Goal: Task Accomplishment & Management: Manage account settings

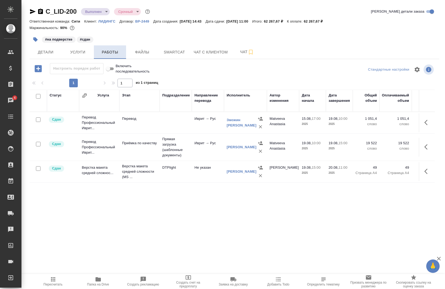
click at [117, 58] on button "Работы" at bounding box center [110, 51] width 32 height 13
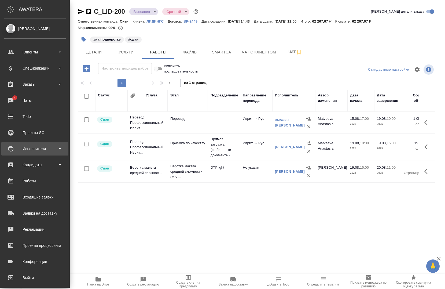
click at [13, 144] on div "Исполнители" at bounding box center [34, 148] width 67 height 13
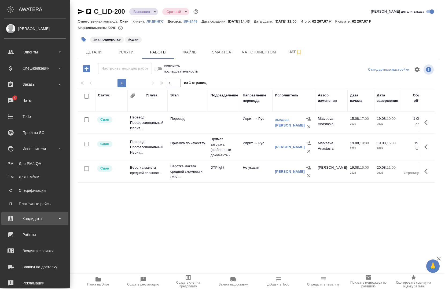
click at [38, 216] on div "Кандидаты" at bounding box center [35, 219] width 62 height 8
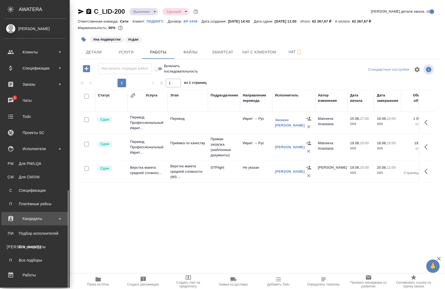
scroll to position [99, 0]
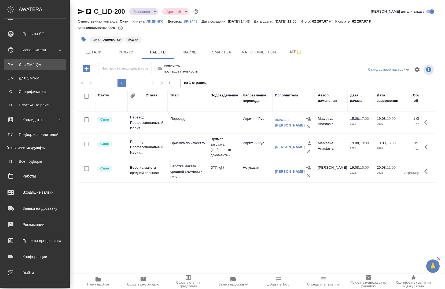
click at [30, 64] on div "Для PM/LQA" at bounding box center [35, 64] width 56 height 5
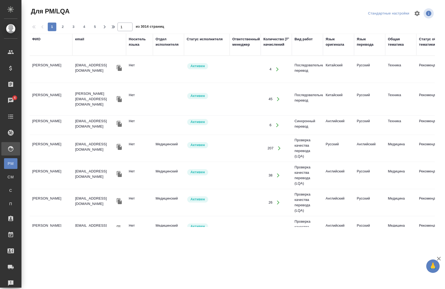
click at [46, 51] on div "ФИО" at bounding box center [51, 45] width 38 height 16
click at [45, 52] on div "ФИО" at bounding box center [51, 45] width 38 height 16
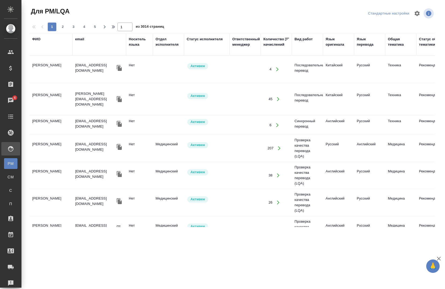
click at [50, 48] on div "ФИО" at bounding box center [51, 45] width 38 height 16
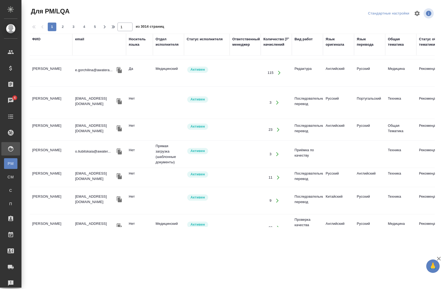
click at [56, 52] on div "ФИО" at bounding box center [51, 45] width 38 height 16
click at [55, 51] on div "ФИО" at bounding box center [51, 45] width 38 height 16
click at [54, 51] on div "ФИО" at bounding box center [51, 45] width 38 height 16
click at [54, 50] on div "ФИО" at bounding box center [51, 45] width 38 height 16
click at [52, 49] on div "ФИО" at bounding box center [51, 45] width 38 height 16
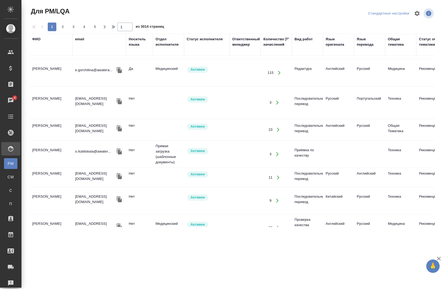
click at [51, 48] on div "ФИО" at bounding box center [51, 45] width 38 height 16
drag, startPoint x: 51, startPoint y: 48, endPoint x: 51, endPoint y: 52, distance: 3.8
click at [51, 53] on th "ФИО" at bounding box center [51, 45] width 43 height 22
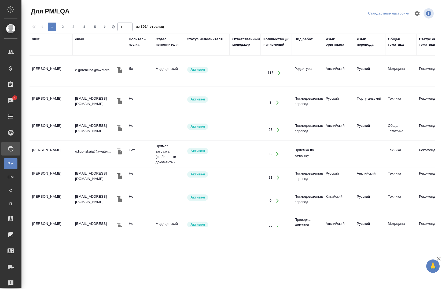
click at [48, 43] on div "ФИО" at bounding box center [51, 45] width 38 height 16
click at [46, 42] on div "ФИО" at bounding box center [51, 39] width 38 height 5
click at [36, 34] on th "ФИО" at bounding box center [51, 45] width 43 height 22
click at [39, 40] on div "ФИО" at bounding box center [36, 39] width 8 height 5
click at [39, 31] on div "1 2 3 4 5 1 из 3014 страниц" at bounding box center [235, 27] width 410 height 9
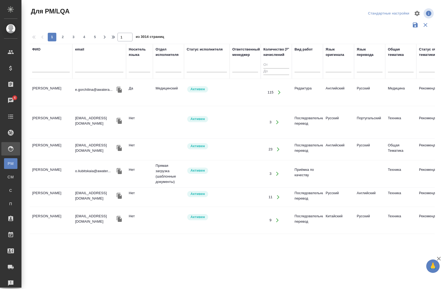
scroll to position [498, 0]
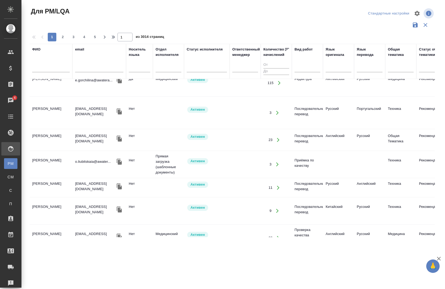
click at [51, 61] on div "ФИО" at bounding box center [51, 61] width 38 height 29
click at [47, 67] on input "text" at bounding box center [51, 69] width 38 height 7
click at [45, 65] on div at bounding box center [51, 69] width 38 height 13
click at [47, 67] on input "text" at bounding box center [51, 69] width 38 height 7
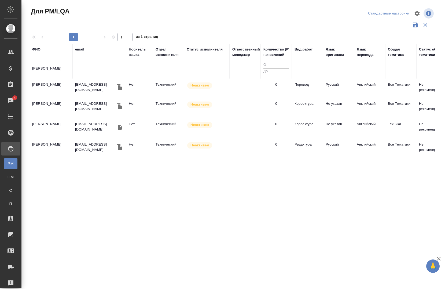
scroll to position [0, 0]
click at [117, 86] on icon "button" at bounding box center [119, 87] width 5 height 6
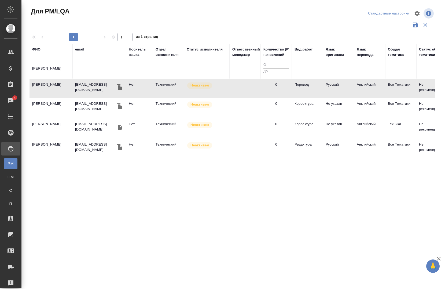
drag, startPoint x: 137, startPoint y: 233, endPoint x: 238, endPoint y: 225, distance: 102.0
click at [238, 225] on div "[PERSON_NAME] email Носитель языка Отдел исполнителя Статус исполнителя Ответст…" at bounding box center [233, 140] width 406 height 193
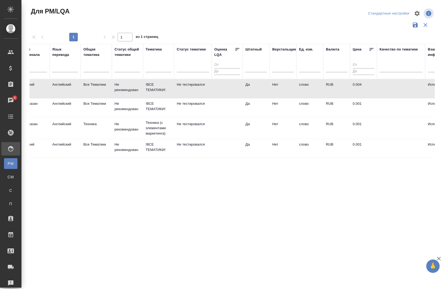
scroll to position [0, 281]
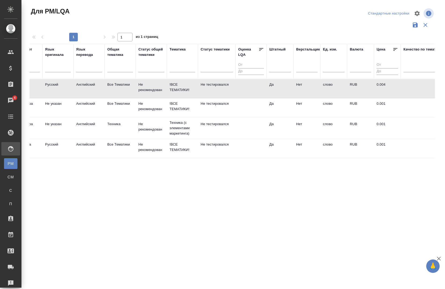
click at [171, 238] on div "Для PM/LQA Стандартные настройки 1 1 из 1 страниц [PERSON_NAME] email Носитель …" at bounding box center [235, 120] width 416 height 240
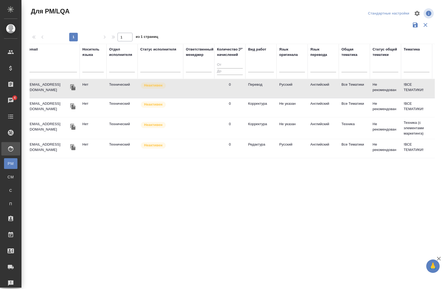
scroll to position [0, 0]
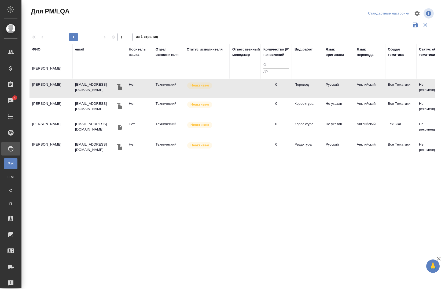
click at [65, 66] on input "[PERSON_NAME]" at bounding box center [51, 69] width 38 height 7
click at [62, 67] on input "[PERSON_NAME]" at bounding box center [51, 69] width 38 height 7
type input "С"
paste input "[PERSON_NAME] Коби"
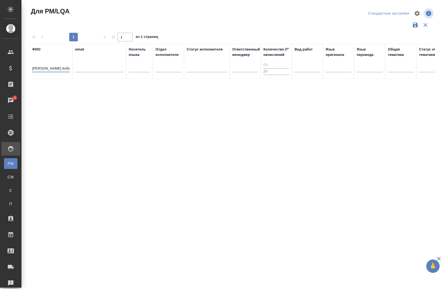
click at [54, 67] on input "[PERSON_NAME] Коби" at bounding box center [51, 69] width 38 height 7
click at [56, 69] on input "[PERSON_NAME] Коби" at bounding box center [51, 69] width 38 height 7
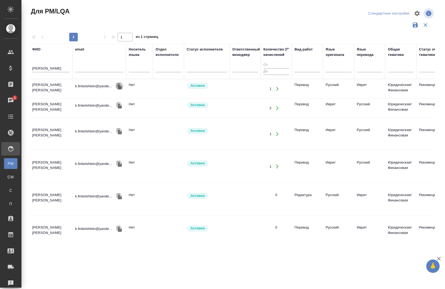
click at [118, 85] on icon "button" at bounding box center [119, 86] width 5 height 6
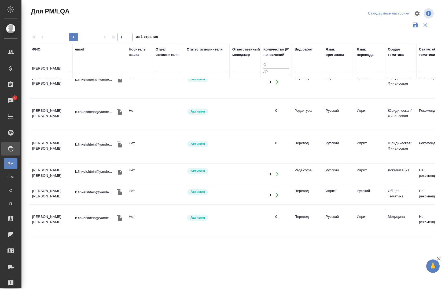
scroll to position [88, 0]
click at [66, 68] on input "[PERSON_NAME]" at bounding box center [51, 69] width 38 height 7
type input "Ф"
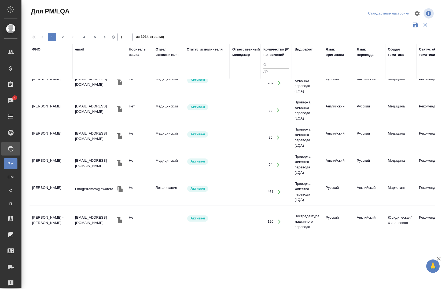
click at [337, 71] on div at bounding box center [339, 67] width 26 height 10
type input "иврит"
click at [341, 82] on div "Иврит" at bounding box center [366, 84] width 81 height 10
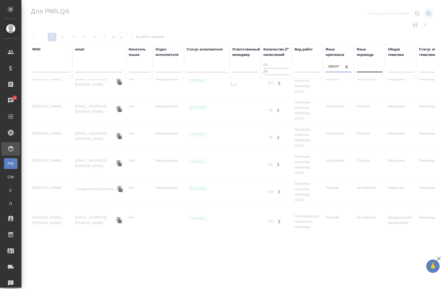
click at [366, 65] on div at bounding box center [370, 67] width 26 height 8
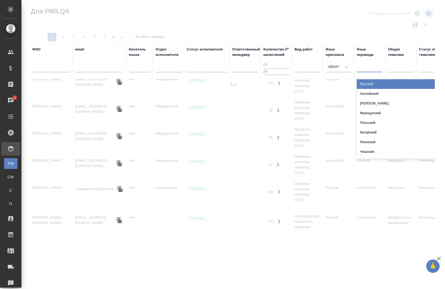
click at [368, 84] on div "Русский" at bounding box center [397, 84] width 81 height 10
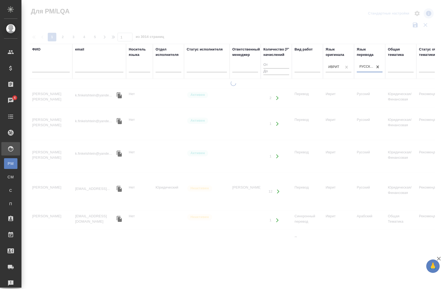
click at [368, 16] on td "Русский" at bounding box center [369, 7] width 31 height 19
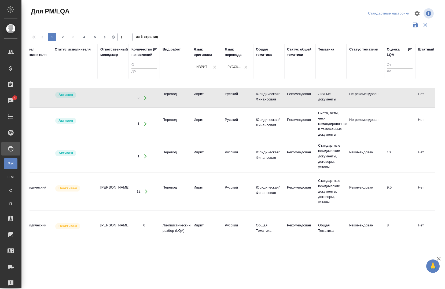
scroll to position [88, 135]
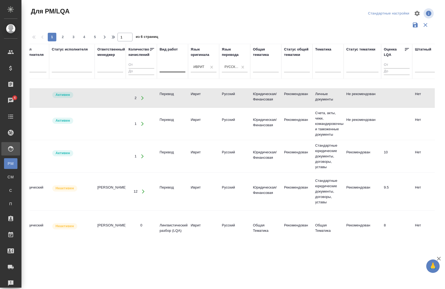
click at [160, 66] on div at bounding box center [173, 67] width 26 height 8
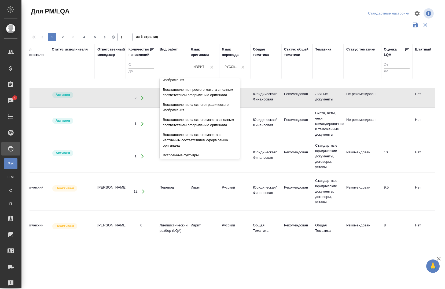
scroll to position [0, 0]
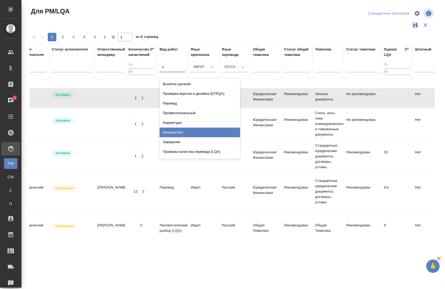
type input "ре"
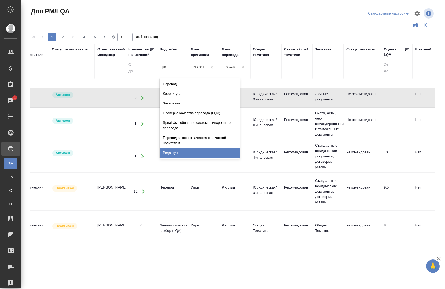
click at [179, 151] on div "Редактура" at bounding box center [200, 153] width 81 height 10
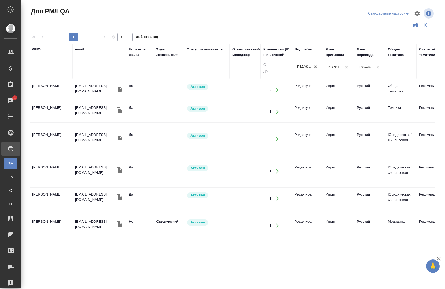
click at [118, 223] on icon "button" at bounding box center [119, 224] width 6 height 6
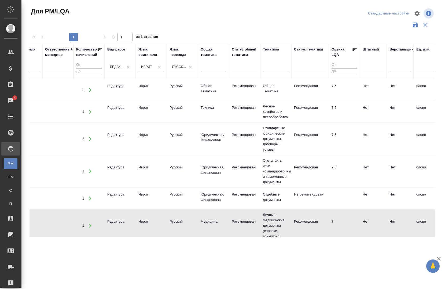
scroll to position [0, 186]
drag, startPoint x: 163, startPoint y: 237, endPoint x: 113, endPoint y: 232, distance: 50.2
click at [113, 233] on div "Для PM/LQA Стандартные настройки 1 1 из 1 страниц ФИО email Носитель языка Отде…" at bounding box center [235, 120] width 416 height 240
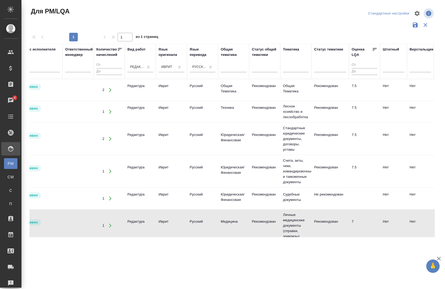
drag, startPoint x: 114, startPoint y: 237, endPoint x: 79, endPoint y: 232, distance: 35.8
click at [79, 232] on div "Для PM/LQA Стандартные настройки 1 1 из 1 страниц ФИО email Носитель языка Отде…" at bounding box center [235, 120] width 416 height 240
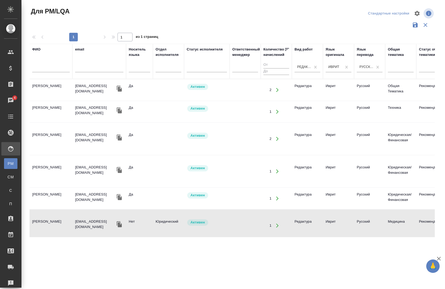
scroll to position [134, 0]
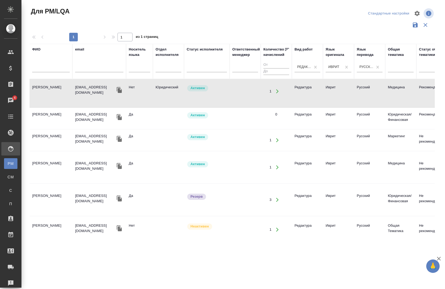
click at [119, 195] on icon "button" at bounding box center [119, 198] width 6 height 6
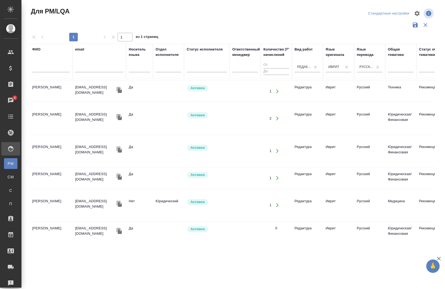
scroll to position [340, 0]
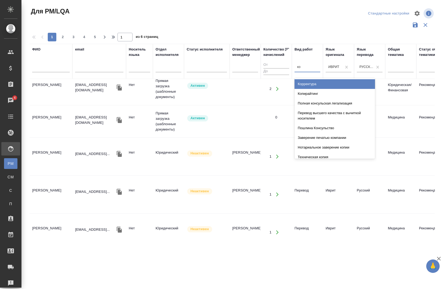
type input "кор"
click at [316, 82] on div "Корректура" at bounding box center [335, 84] width 81 height 10
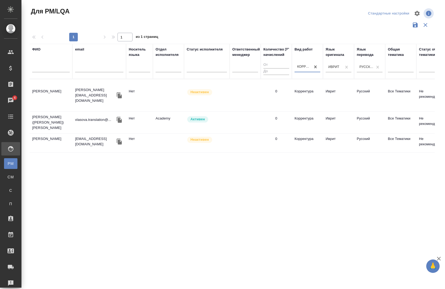
scroll to position [0, 0]
click at [119, 117] on icon "button" at bounding box center [119, 120] width 6 height 6
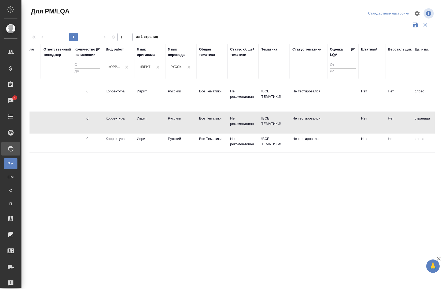
scroll to position [0, 53]
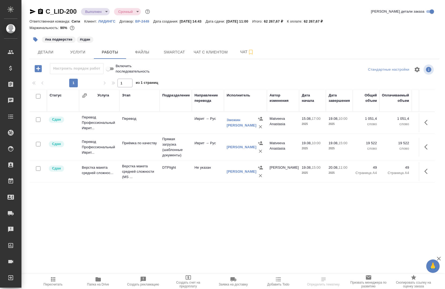
click at [40, 10] on icon "button" at bounding box center [40, 11] width 5 height 5
click at [41, 11] on icon "button" at bounding box center [40, 11] width 5 height 5
click at [40, 11] on icon "button" at bounding box center [40, 11] width 5 height 5
click at [40, 12] on icon "button" at bounding box center [40, 11] width 5 height 5
click at [39, 13] on icon "button" at bounding box center [40, 11] width 5 height 5
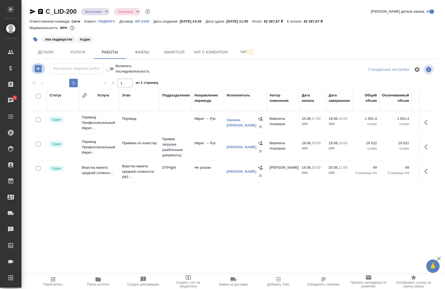
click at [35, 67] on icon "button" at bounding box center [38, 68] width 7 height 7
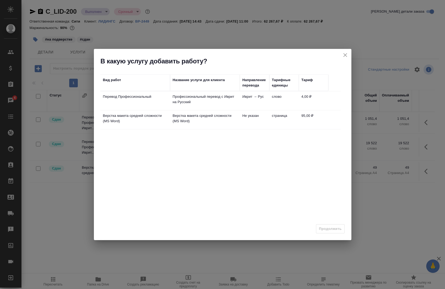
click at [145, 97] on p "Перевод Профессиональный" at bounding box center [135, 96] width 64 height 5
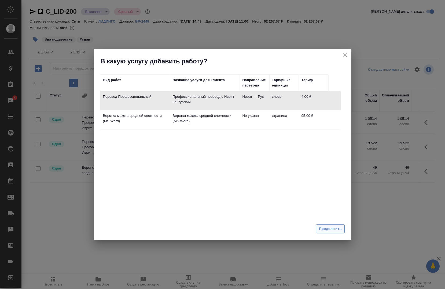
click at [320, 232] on button "Продолжить" at bounding box center [330, 228] width 28 height 9
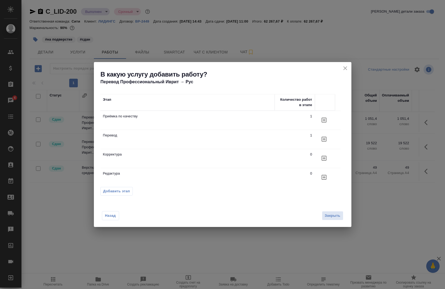
click at [115, 130] on td "Редактура" at bounding box center [187, 120] width 175 height 19
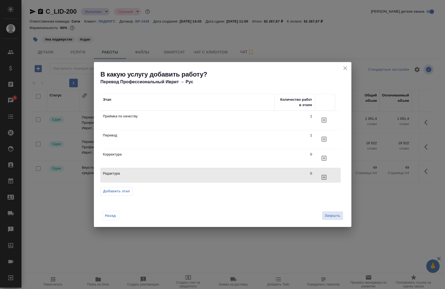
click at [322, 122] on icon "button" at bounding box center [324, 120] width 5 height 5
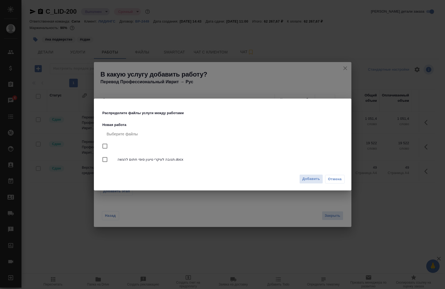
click at [117, 161] on div at bounding box center [110, 159] width 15 height 11
checkbox input "true"
click at [313, 181] on span "Добавить" at bounding box center [312, 179] width 18 height 6
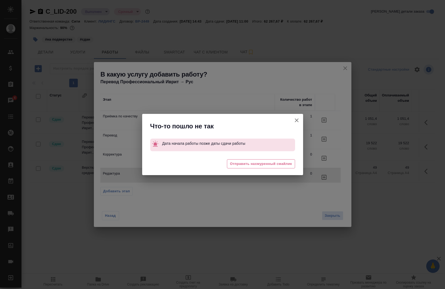
scroll to position [1, 0]
click at [297, 120] on icon "button" at bounding box center [297, 120] width 4 height 4
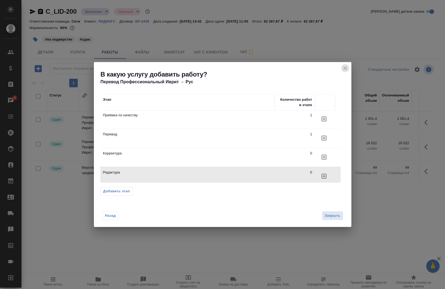
click at [347, 71] on icon "close" at bounding box center [345, 68] width 6 height 6
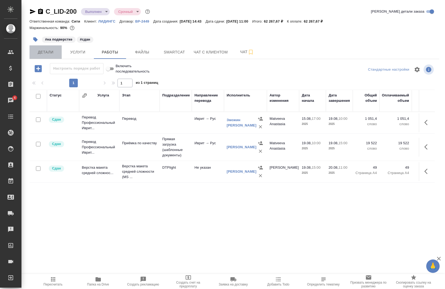
click at [42, 49] on span "Детали" at bounding box center [46, 52] width 26 height 7
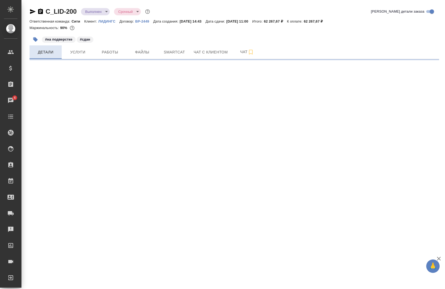
select select "RU"
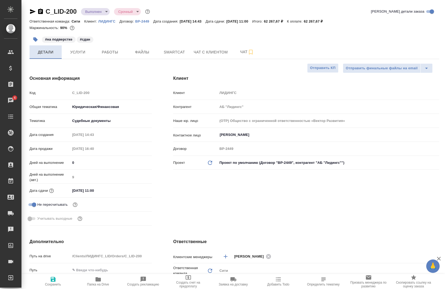
type textarea "x"
click at [112, 190] on input "20.08.2025 11:00" at bounding box center [93, 191] width 47 height 8
click at [73, 190] on input "20.08.2025 11:00" at bounding box center [94, 191] width 47 height 8
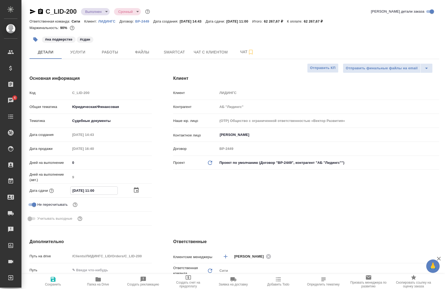
type input "20.82.0251 10:0_"
type textarea "x"
click at [106, 192] on input "20.82.0251 10:0_" at bounding box center [94, 191] width 47 height 8
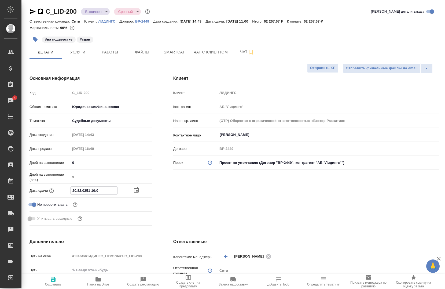
type input "20.82.0251 10:00"
type textarea "x"
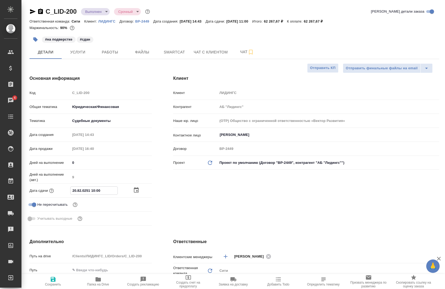
type textarea "x"
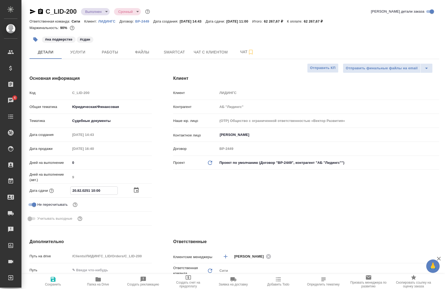
click at [79, 190] on input "20.82.0251 10:00" at bounding box center [94, 191] width 47 height 8
click at [105, 189] on input "20.82.0251 10:00" at bounding box center [94, 191] width 47 height 8
type input "20.82.0251 10:0_"
type textarea "x"
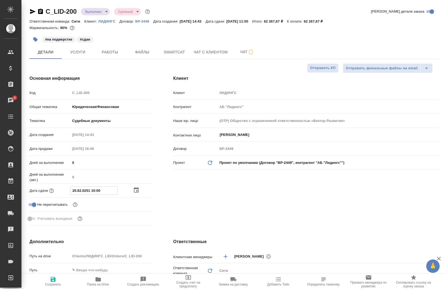
type textarea "x"
type input "20.82.0___ __:__"
type textarea "x"
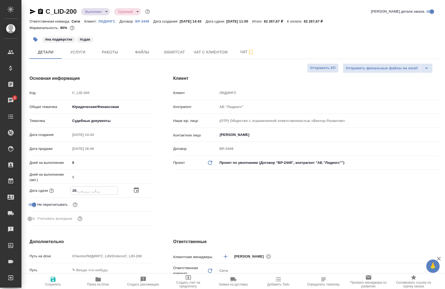
type input "2_.__.____ __:__"
type textarea "x"
type input "2_.__.____ __:__"
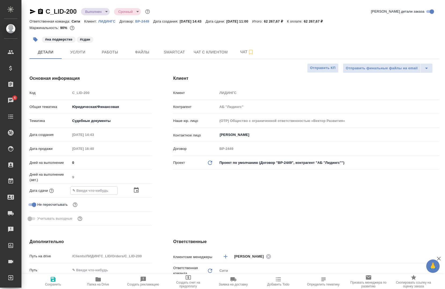
type textarea "x"
type input "24.__.____ __:__"
type textarea "x"
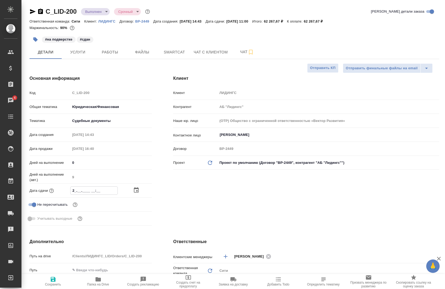
type textarea "x"
type input "24.0_.____ __:__"
type textarea "x"
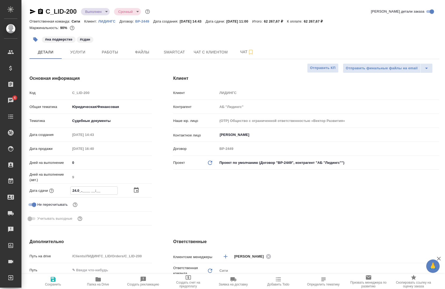
type textarea "x"
type input "24.08.____ __:__"
type textarea "x"
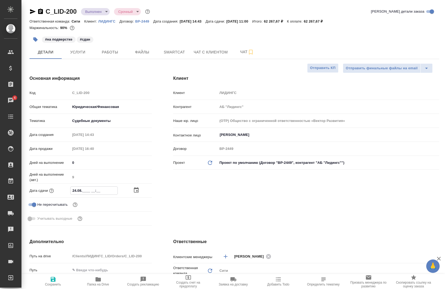
type input "24.08.2___ __:__"
type textarea "x"
type input "24.08.20__ __:__"
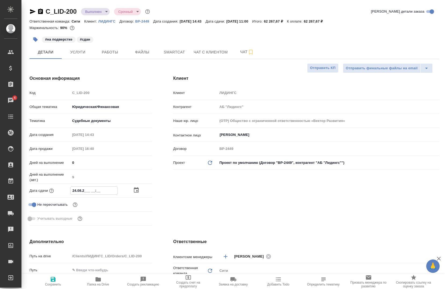
type textarea "x"
type input "24.08.202_ __:__"
type textarea "x"
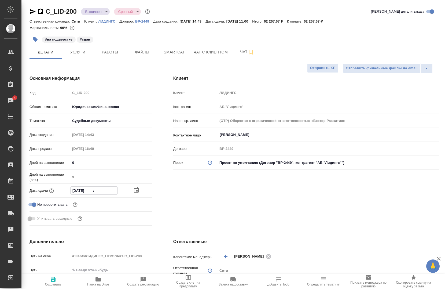
type textarea "x"
type input "24.08.2025 __:__"
type textarea "x"
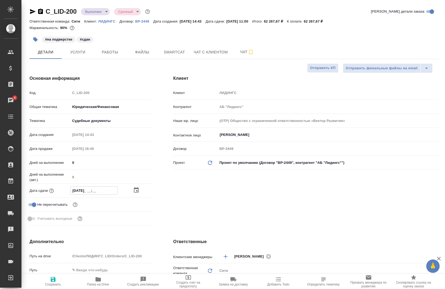
type textarea "x"
type input "24.08.2025 1_:__"
type textarea "x"
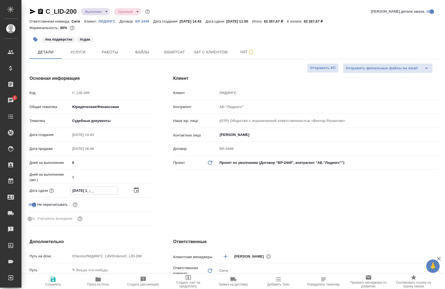
type input "24.08.2025 10:__"
type textarea "x"
type input "24.08.2025 10:0_"
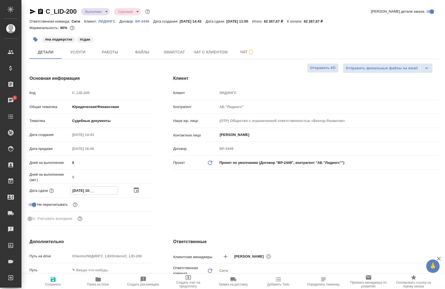
type textarea "x"
type input "24.08.2025 10:00"
type textarea "x"
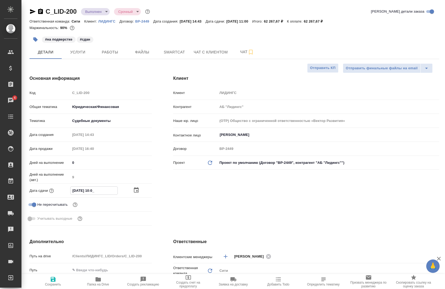
type textarea "x"
type input "24.08.2025 10:00"
click at [46, 277] on span "Сохранить" at bounding box center [53, 281] width 39 height 10
type textarea "x"
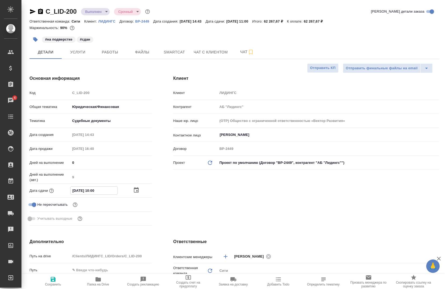
type textarea "x"
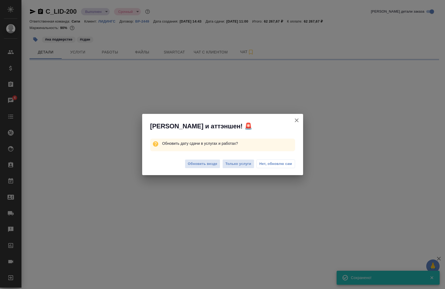
select select "RU"
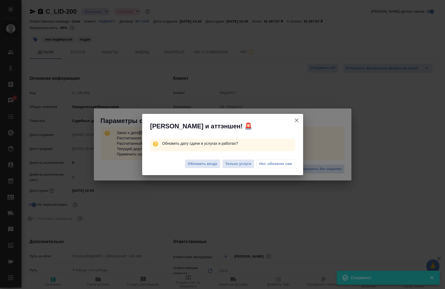
type textarea "x"
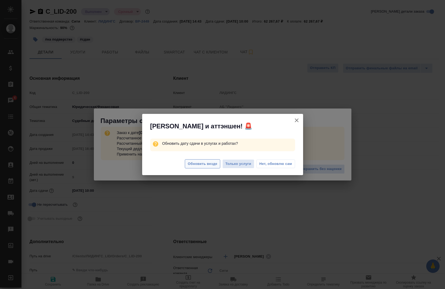
click at [189, 166] on span "Обновить везде" at bounding box center [203, 164] width 30 height 6
type textarea "x"
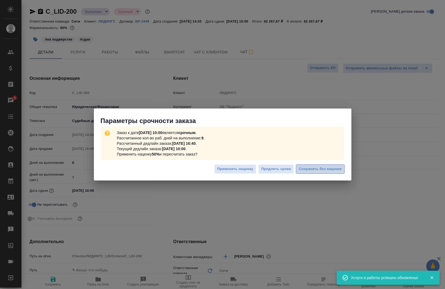
click at [323, 169] on span "Сохранить без наценки" at bounding box center [320, 169] width 43 height 6
type textarea "x"
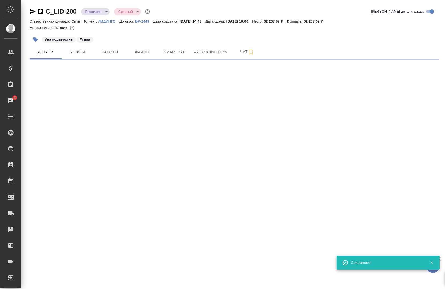
select select "RU"
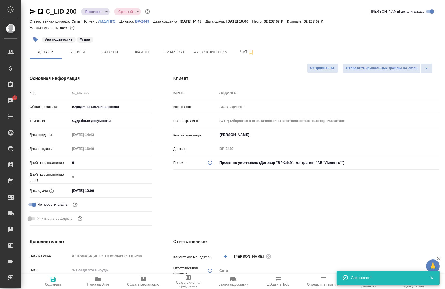
type textarea "x"
click at [112, 54] on span "Работы" at bounding box center [110, 52] width 26 height 7
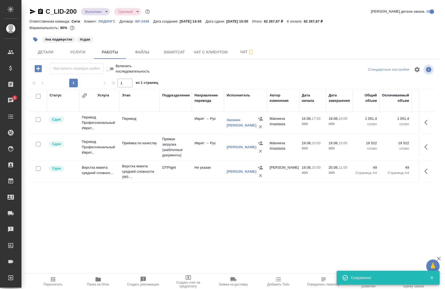
click at [39, 66] on icon "button" at bounding box center [38, 68] width 7 height 7
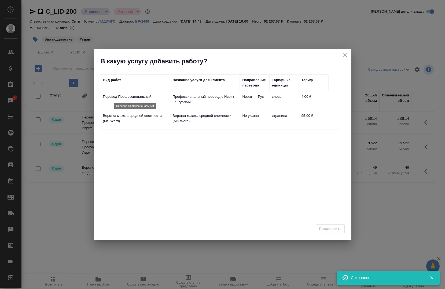
click at [152, 97] on p "Перевод Профессиональный" at bounding box center [135, 96] width 64 height 5
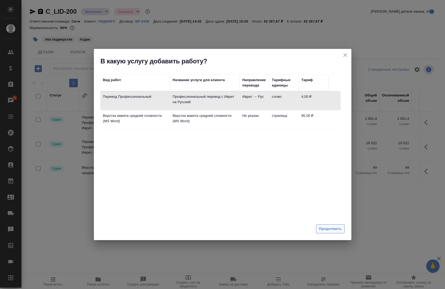
click at [332, 231] on span "Продолжить" at bounding box center [330, 229] width 23 height 6
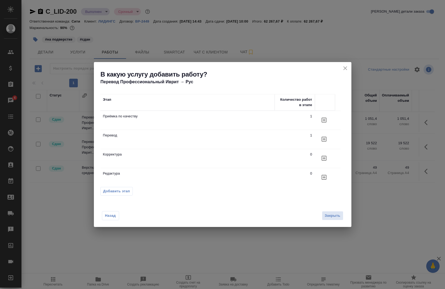
click at [325, 123] on icon "button" at bounding box center [324, 120] width 6 height 6
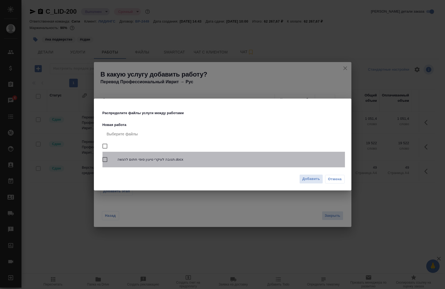
click at [155, 155] on div "תגובה לעיקרי טיעון סופי חתום להגשה.docx" at bounding box center [224, 160] width 243 height 16
checkbox input "true"
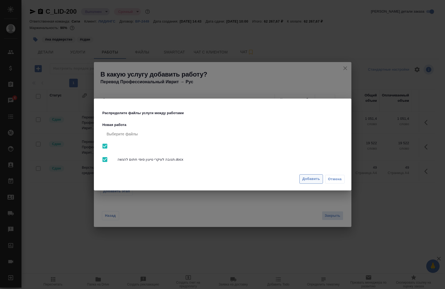
click at [311, 180] on span "Добавить" at bounding box center [312, 179] width 18 height 6
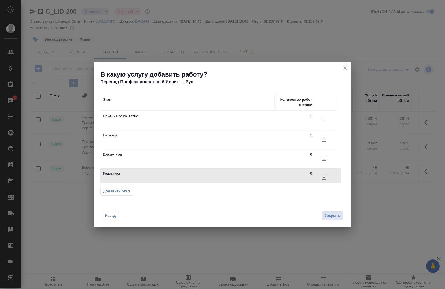
scroll to position [1, 0]
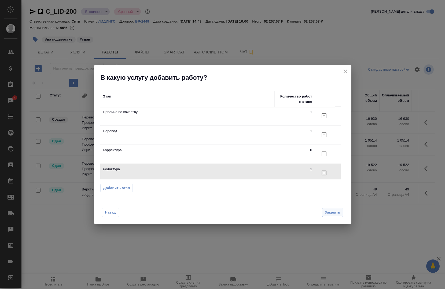
click at [328, 215] on span "Закрыть" at bounding box center [333, 212] width 16 height 6
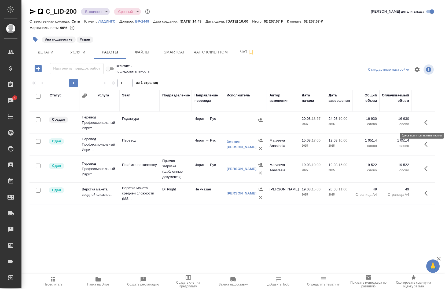
click at [422, 122] on button "button" at bounding box center [428, 122] width 13 height 13
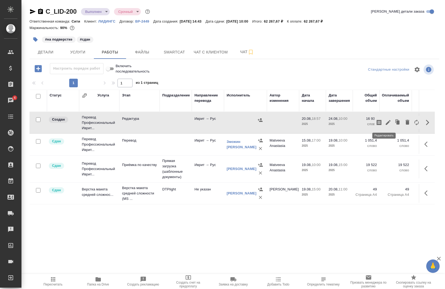
click at [385, 120] on icon "button" at bounding box center [388, 122] width 6 height 6
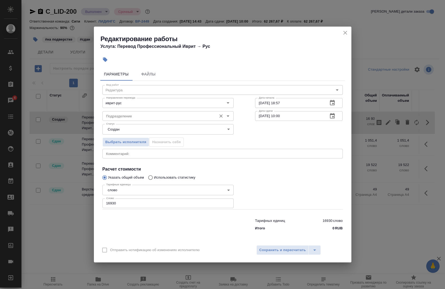
click at [179, 119] on div "Подразделение" at bounding box center [168, 116] width 131 height 10
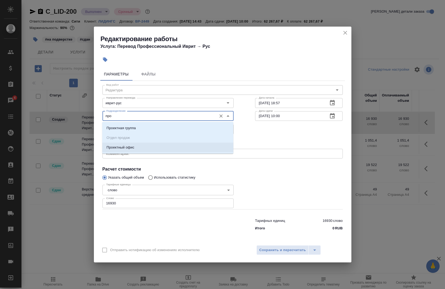
click at [170, 148] on li "Проектный офис" at bounding box center [167, 148] width 131 height 10
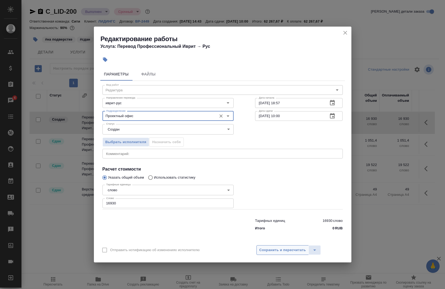
type input "Проектный офис"
click at [281, 253] on span "Сохранить и пересчитать" at bounding box center [283, 250] width 47 height 6
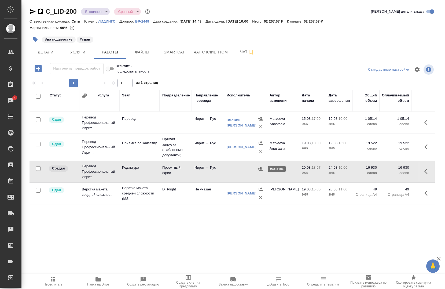
click at [259, 168] on icon "button" at bounding box center [260, 168] width 5 height 5
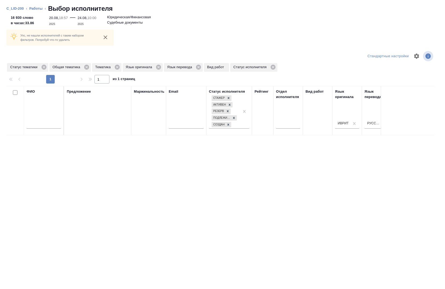
click at [48, 125] on input "text" at bounding box center [44, 125] width 34 height 7
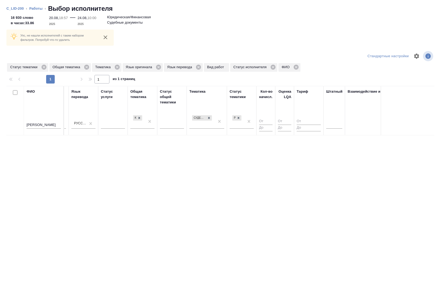
scroll to position [0, 297]
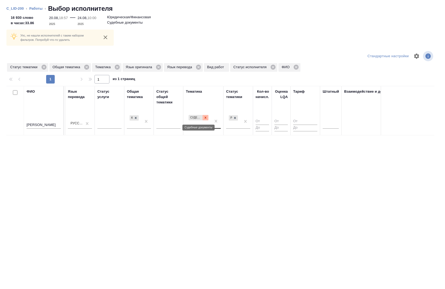
click at [207, 116] on icon at bounding box center [206, 118] width 4 height 4
click at [233, 118] on div at bounding box center [235, 118] width 6 height 6
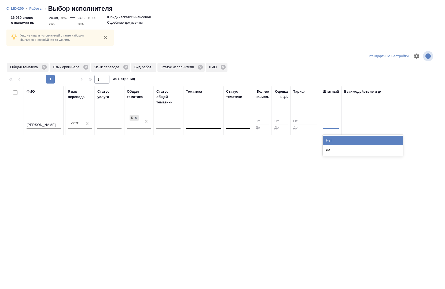
click at [323, 125] on div at bounding box center [331, 123] width 16 height 8
click at [329, 139] on div "Нет" at bounding box center [363, 141] width 81 height 10
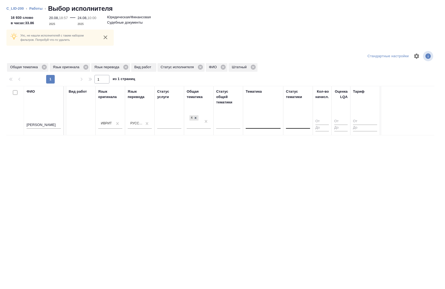
scroll to position [0, 237]
click at [195, 114] on div "Юридическая/Финансовая" at bounding box center [195, 117] width 10 height 7
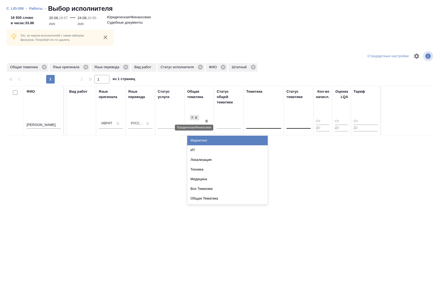
click at [194, 116] on icon at bounding box center [196, 118] width 4 height 4
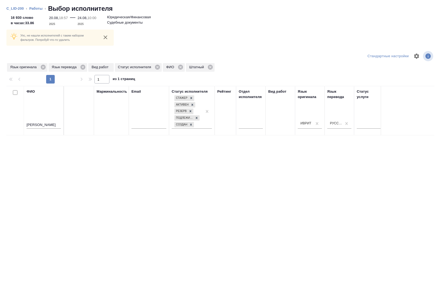
scroll to position [0, 0]
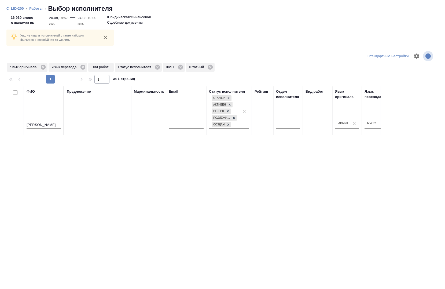
click at [39, 133] on th "ФИО екатерина ла" at bounding box center [44, 110] width 40 height 49
click at [49, 125] on input "екатерина ла" at bounding box center [44, 125] width 34 height 7
type input "е"
click at [283, 126] on div at bounding box center [288, 123] width 24 height 8
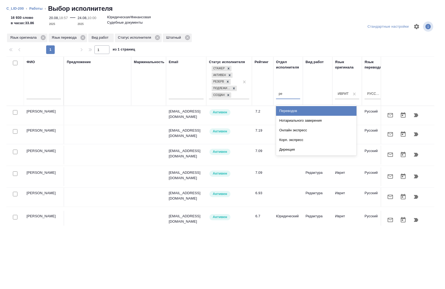
type input "р"
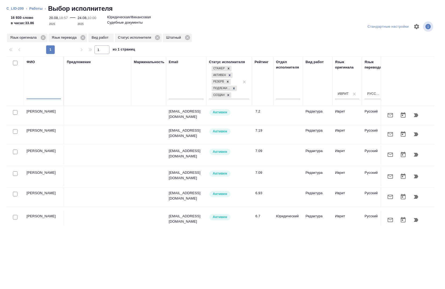
click at [36, 97] on input "text" at bounding box center [44, 95] width 34 height 7
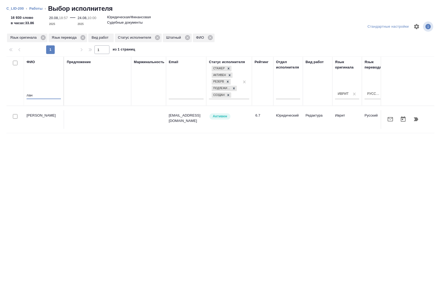
type input "лан"
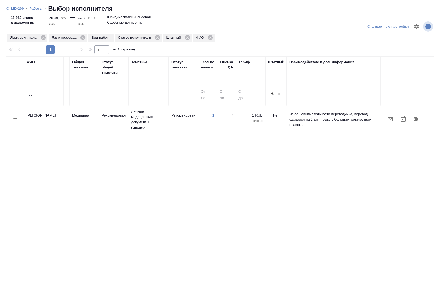
scroll to position [0, 346]
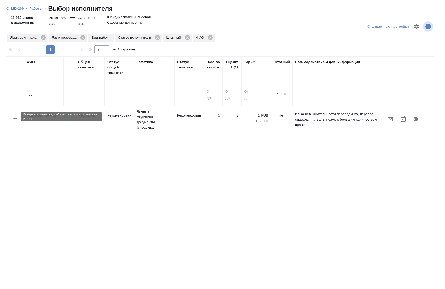
click at [14, 116] on input "checkbox" at bounding box center [15, 116] width 5 height 5
checkbox input "true"
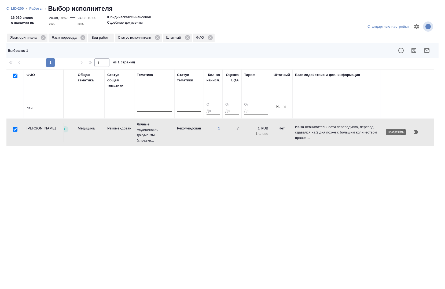
click at [415, 133] on icon "button" at bounding box center [416, 132] width 5 height 4
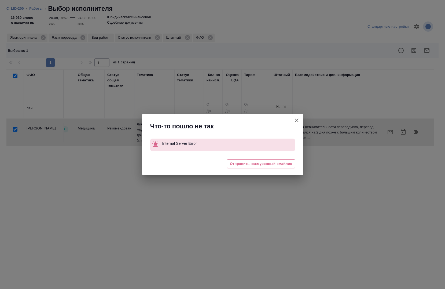
click at [295, 118] on icon "button" at bounding box center [297, 120] width 6 height 6
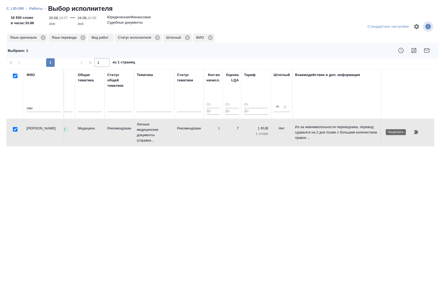
click at [415, 132] on icon "button" at bounding box center [416, 132] width 5 height 4
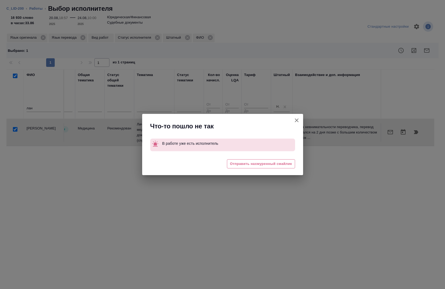
click at [296, 121] on icon "button" at bounding box center [297, 120] width 4 height 4
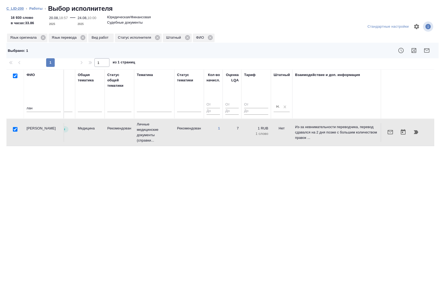
click at [13, 9] on link "C_LID-200" at bounding box center [14, 8] width 17 height 4
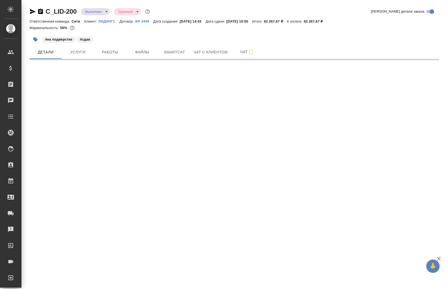
select select "RU"
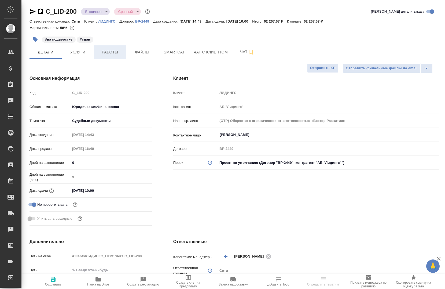
type textarea "x"
click at [112, 54] on span "Работы" at bounding box center [110, 52] width 26 height 7
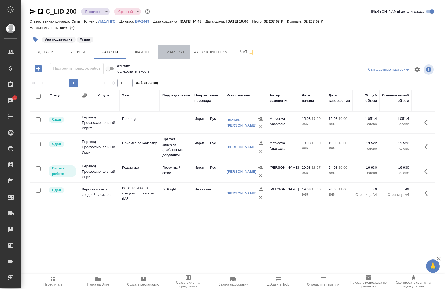
click at [177, 46] on button "Smartcat" at bounding box center [174, 51] width 32 height 13
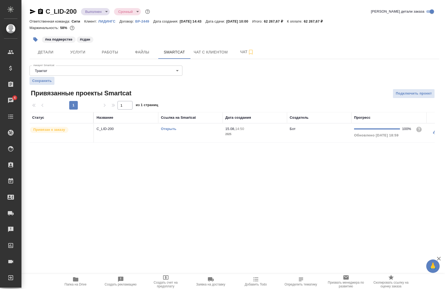
click at [170, 130] on link "Открыть" at bounding box center [168, 129] width 15 height 4
